Goal: Transaction & Acquisition: Book appointment/travel/reservation

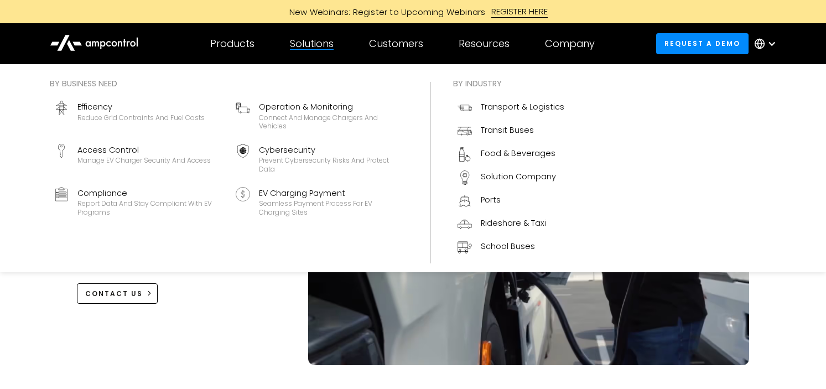
click at [322, 46] on div "Solutions" at bounding box center [312, 44] width 44 height 12
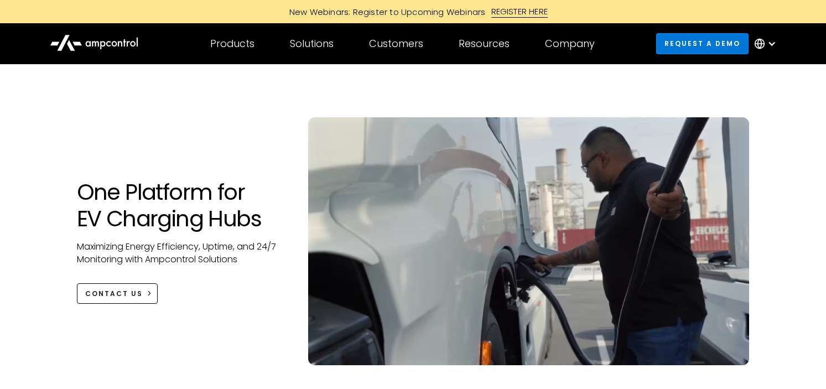
click at [695, 34] on link "Request a demo" at bounding box center [702, 43] width 93 height 20
click at [30, 176] on div "One Platform for EV Charging Hubs Maximizing Energy Efficiency, Uptime, and 24/…" at bounding box center [413, 225] width 826 height 323
